Goal: Check status: Check status

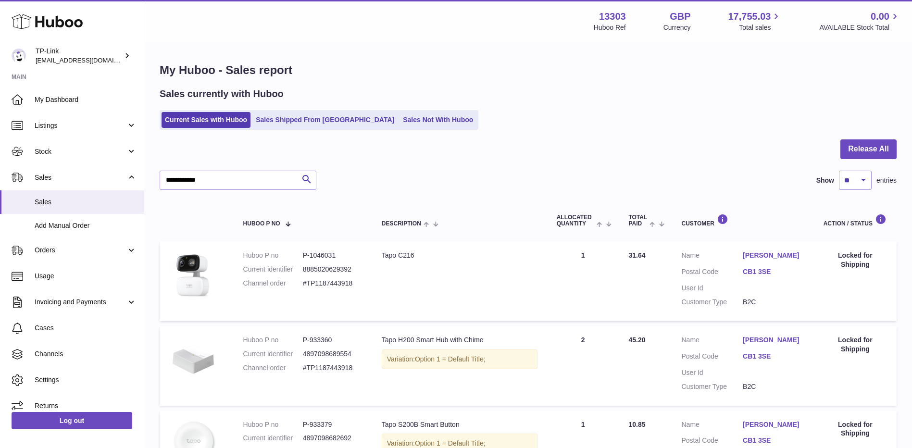
type input "**********"
drag, startPoint x: 246, startPoint y: 180, endPoint x: 161, endPoint y: 183, distance: 84.2
click at [161, 183] on input "**********" at bounding box center [238, 180] width 157 height 19
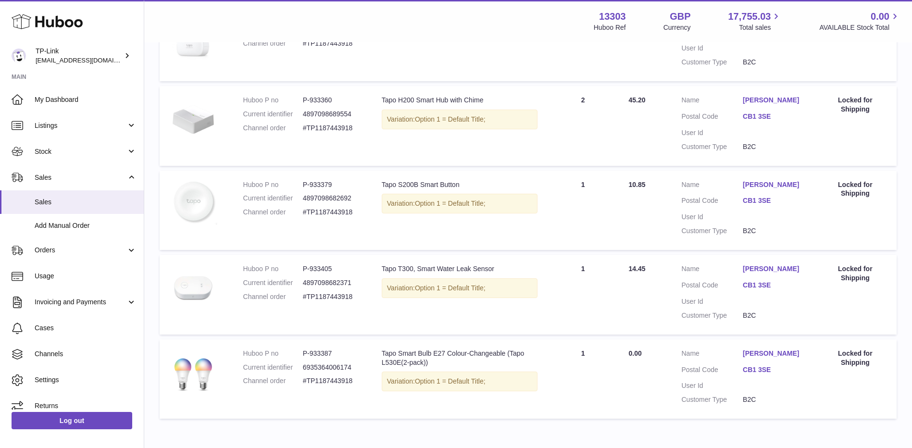
scroll to position [240, 0]
click at [77, 198] on span "Sales" at bounding box center [86, 202] width 102 height 9
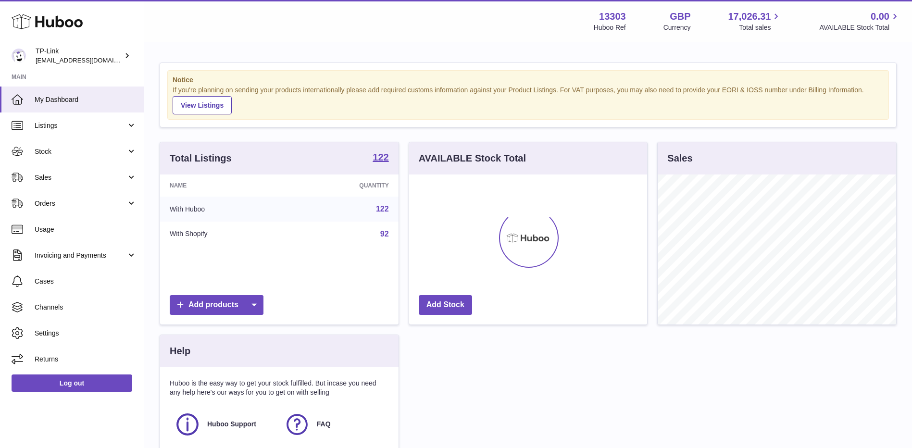
scroll to position [150, 238]
click at [80, 176] on span "Sales" at bounding box center [81, 177] width 92 height 9
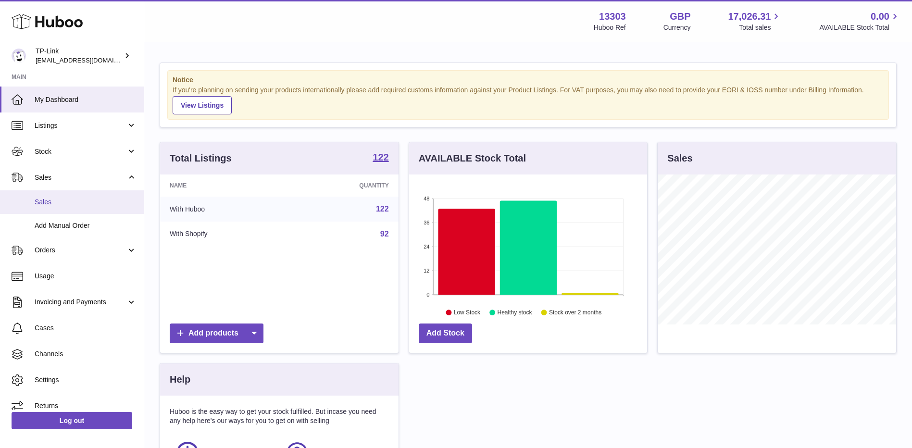
click at [74, 200] on span "Sales" at bounding box center [86, 202] width 102 height 9
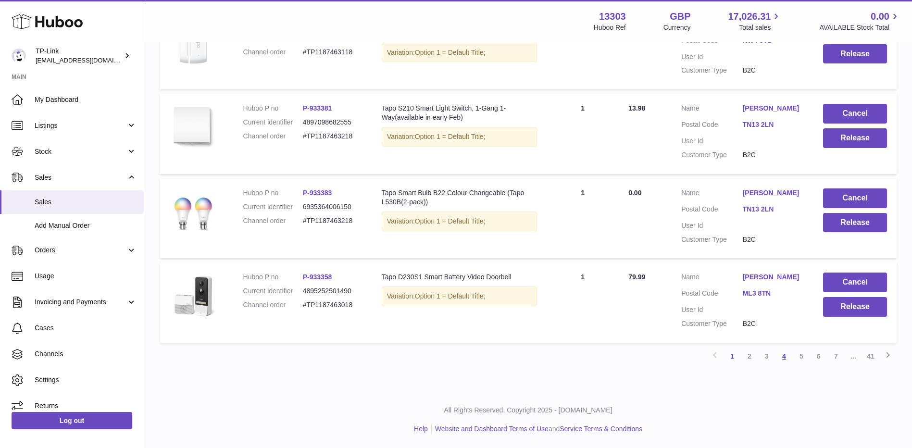
click at [784, 359] on link "4" at bounding box center [783, 356] width 17 height 17
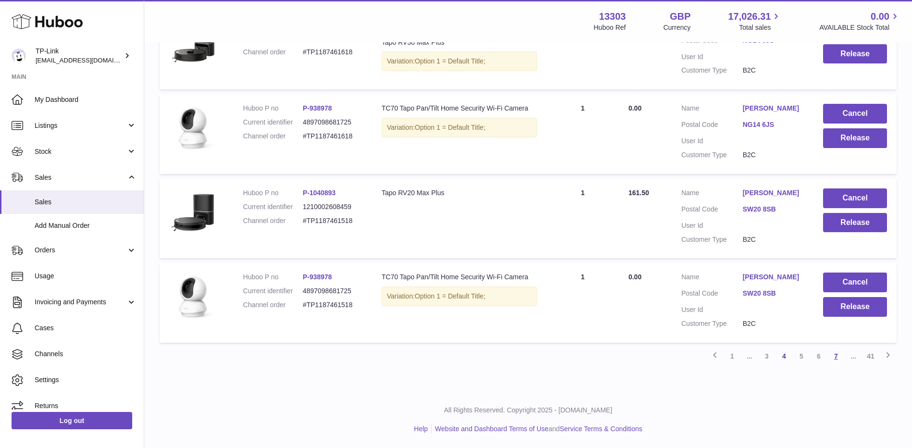
click at [839, 356] on link "7" at bounding box center [835, 356] width 17 height 17
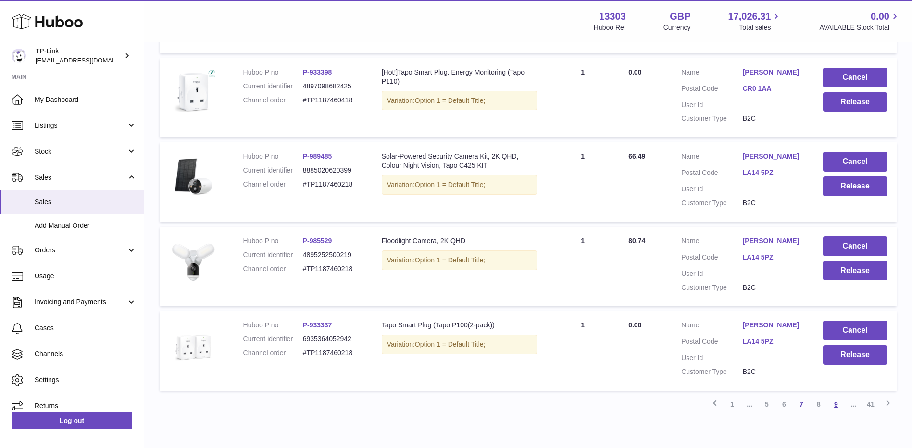
click at [835, 400] on link "9" at bounding box center [835, 404] width 17 height 17
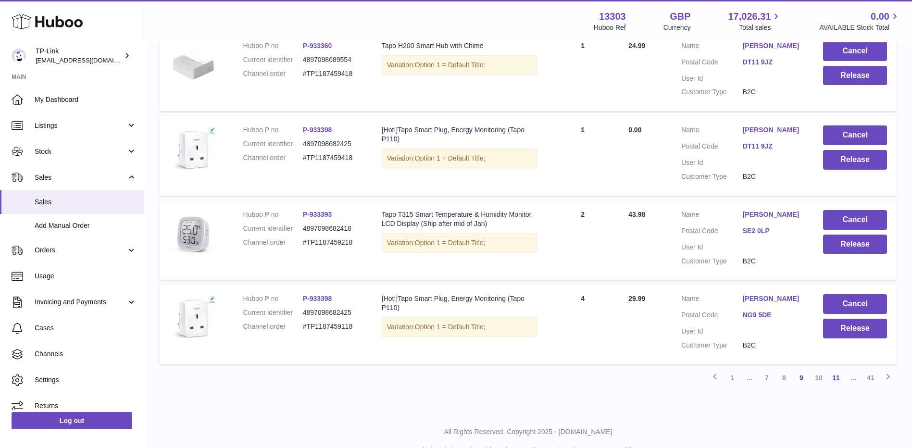
click at [837, 374] on link "11" at bounding box center [835, 377] width 17 height 17
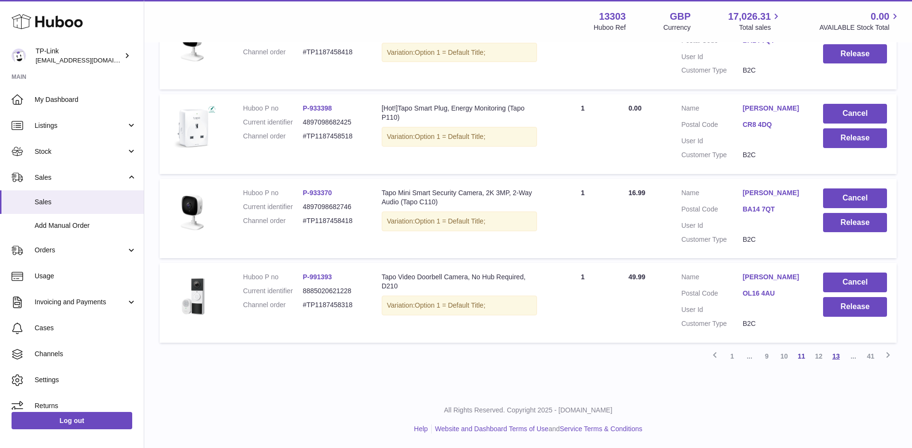
click at [840, 358] on link "13" at bounding box center [835, 356] width 17 height 17
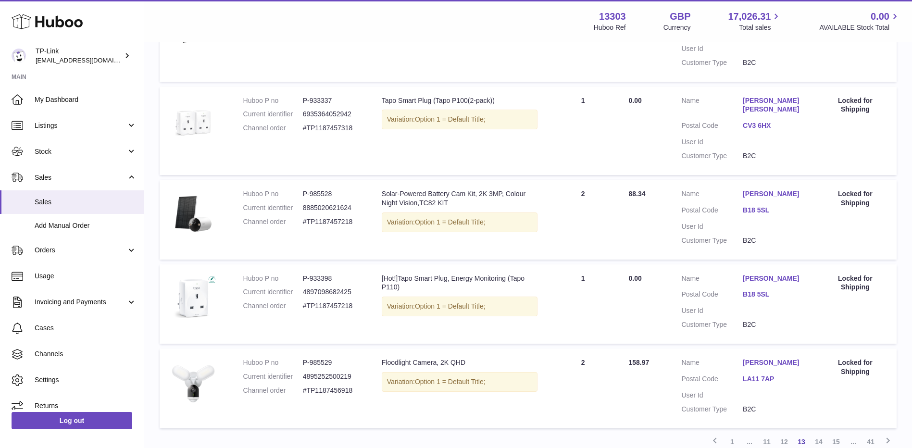
scroll to position [764, 0]
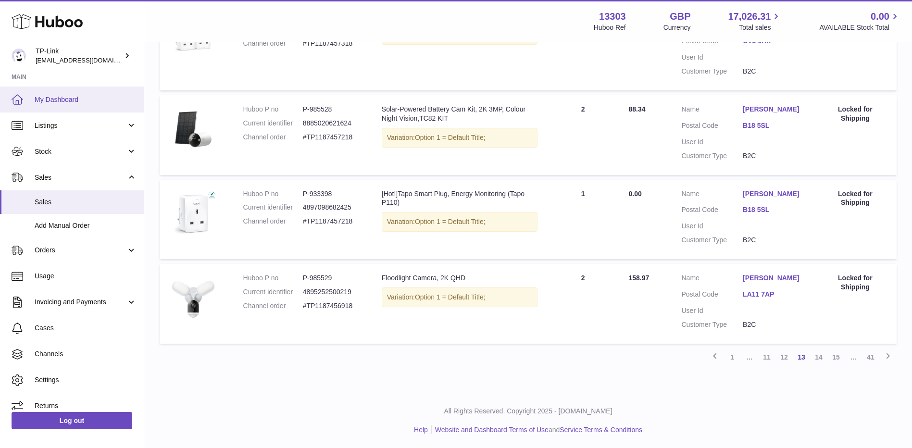
click at [82, 101] on span "My Dashboard" at bounding box center [86, 99] width 102 height 9
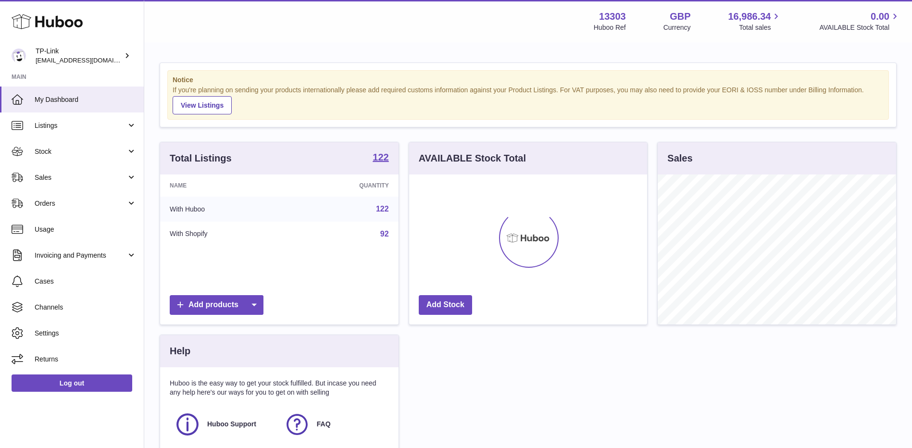
scroll to position [150, 238]
